Goal: Find contact information: Find contact information

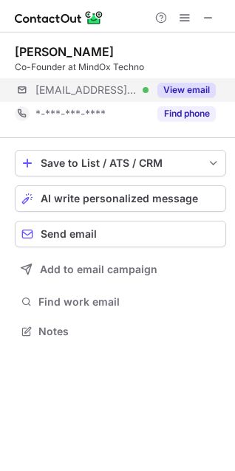
scroll to position [321, 235]
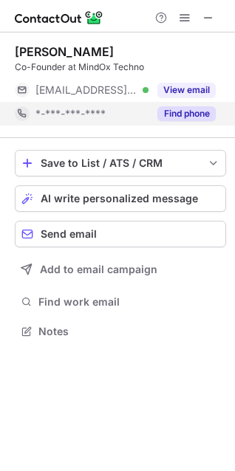
click at [201, 115] on button "Find phone" at bounding box center [186, 113] width 58 height 15
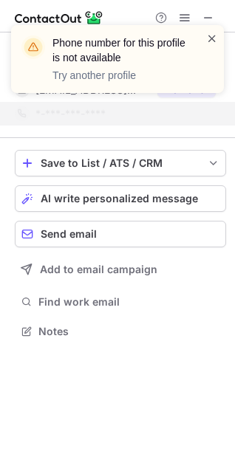
click at [210, 39] on span at bounding box center [212, 38] width 12 height 15
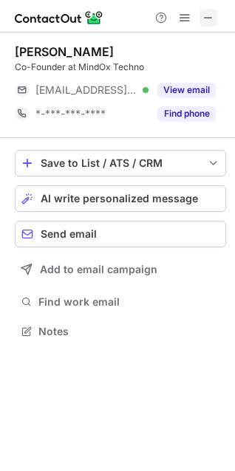
click at [208, 21] on span at bounding box center [208, 18] width 12 height 12
